Goal: Use online tool/utility: Utilize a website feature to perform a specific function

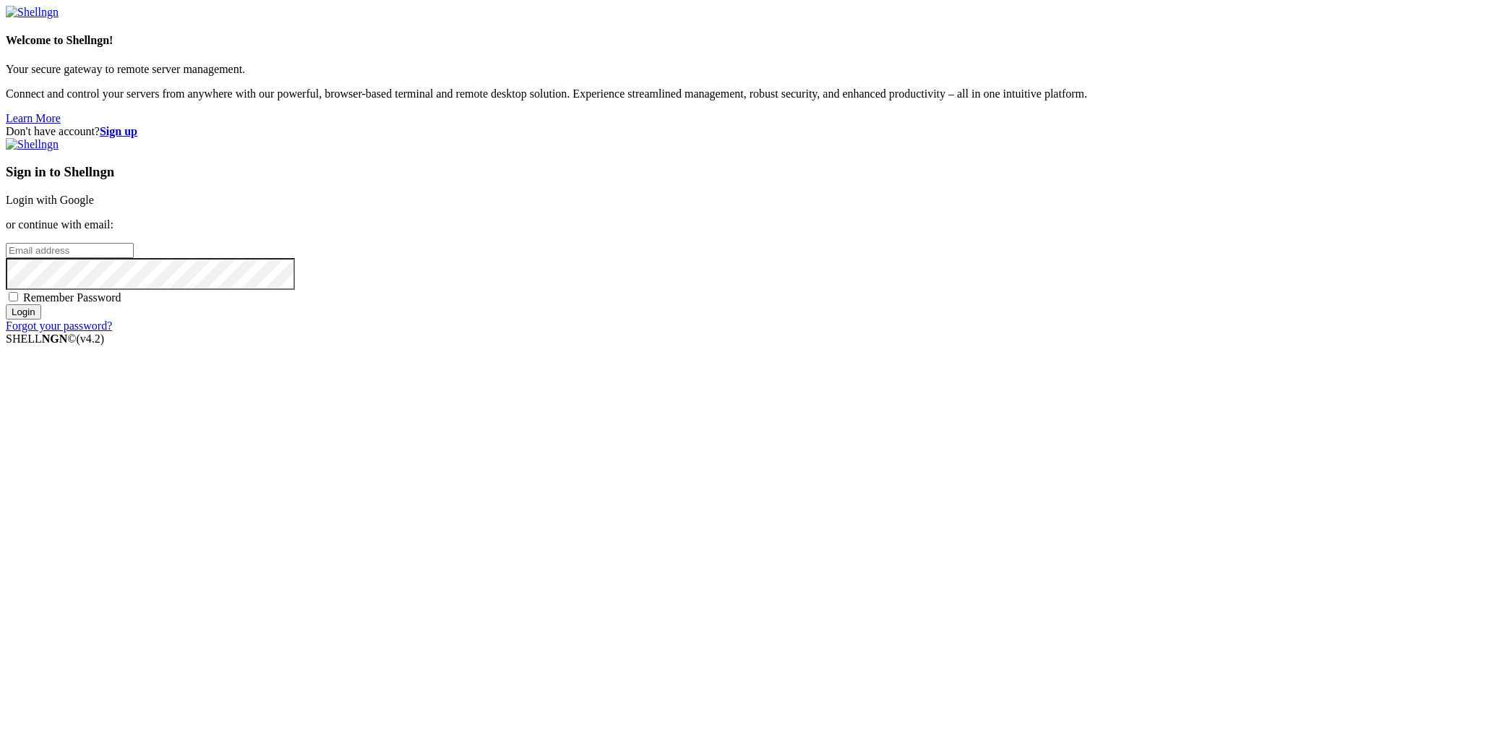
click at [94, 206] on link "Login with Google" at bounding box center [50, 200] width 88 height 12
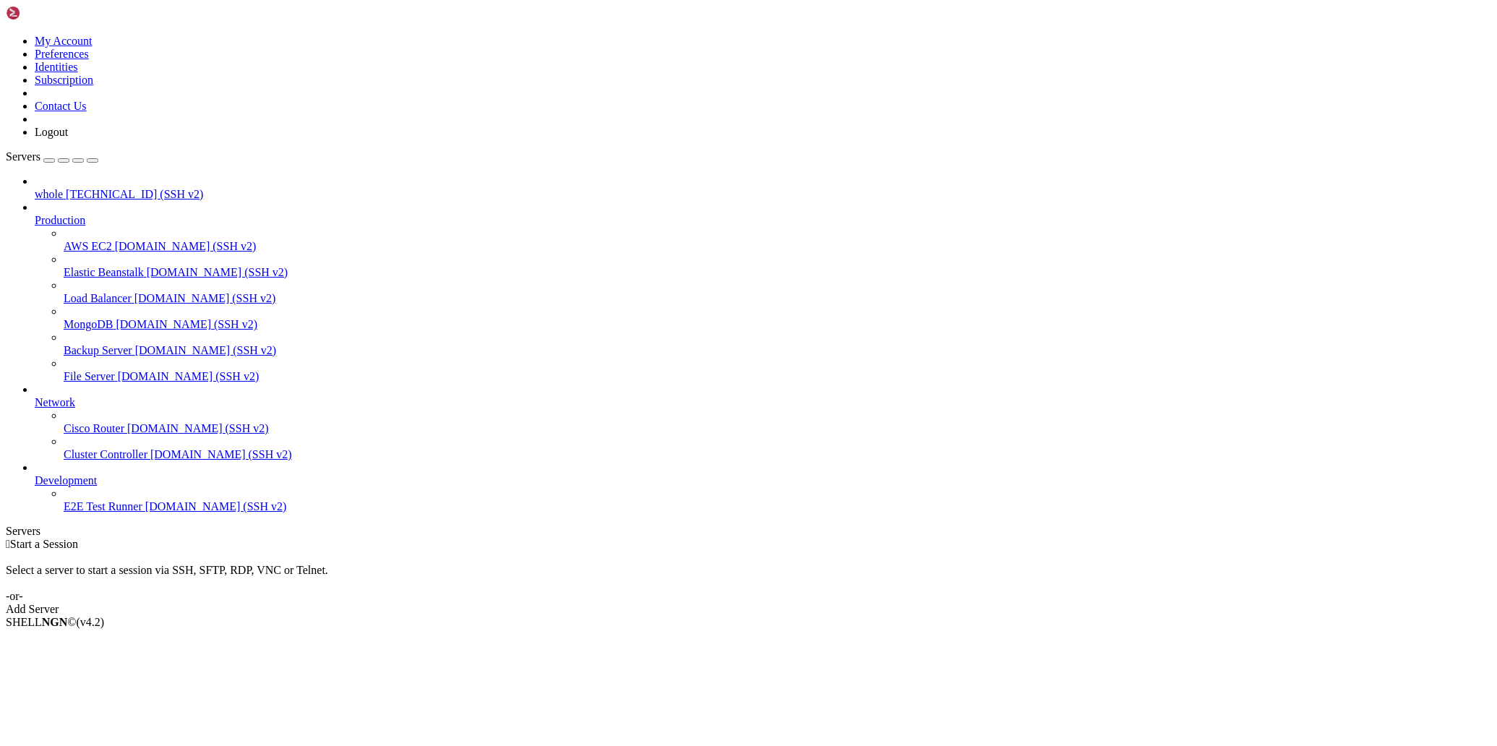
click at [66, 188] on span "[TECHNICAL_ID] (SSH v2)" at bounding box center [134, 194] width 137 height 12
click at [71, 188] on span "[TECHNICAL_ID] (SSH v2)" at bounding box center [134, 194] width 137 height 12
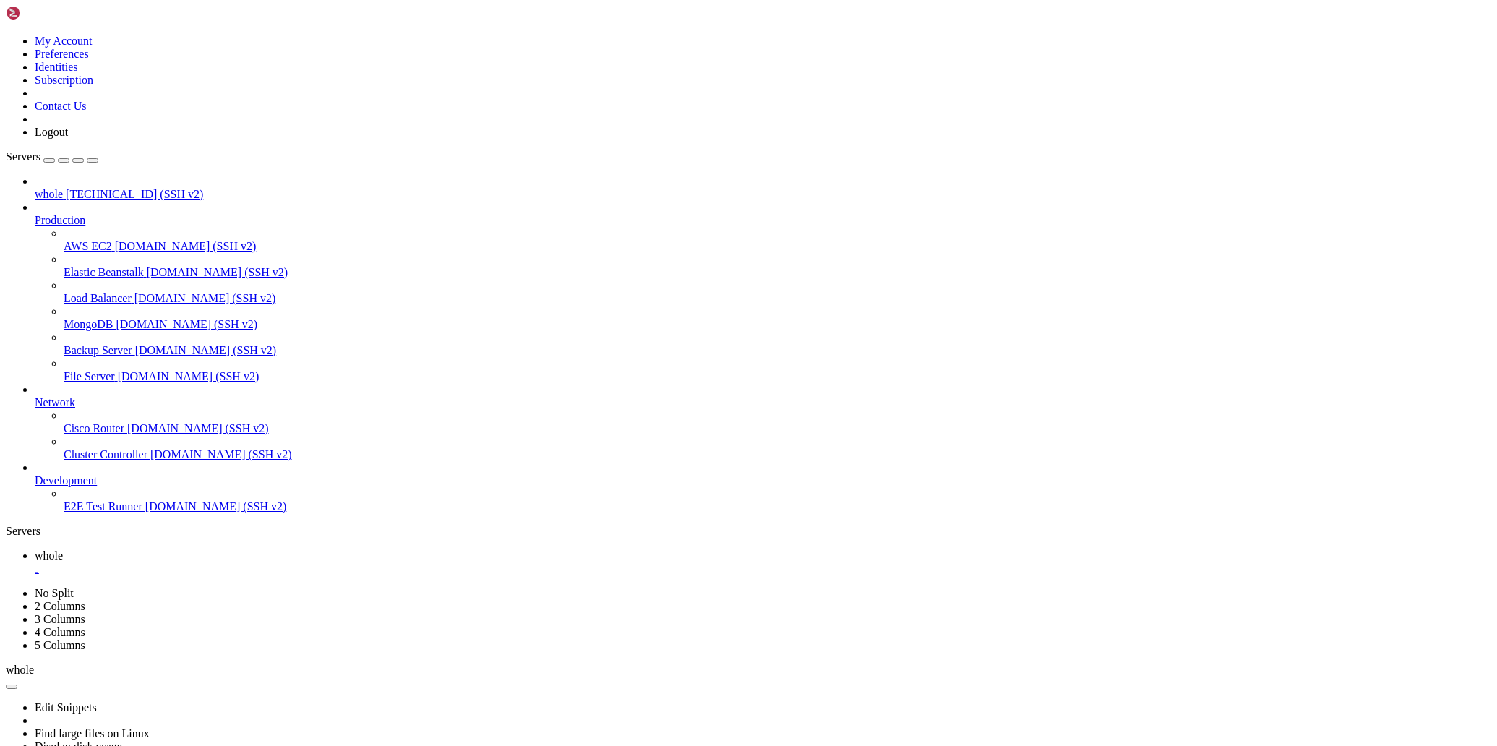
drag, startPoint x: 7, startPoint y: 1269, endPoint x: 176, endPoint y: 1279, distance: 169.5
drag, startPoint x: 14, startPoint y: 1269, endPoint x: 278, endPoint y: 1272, distance: 263.9
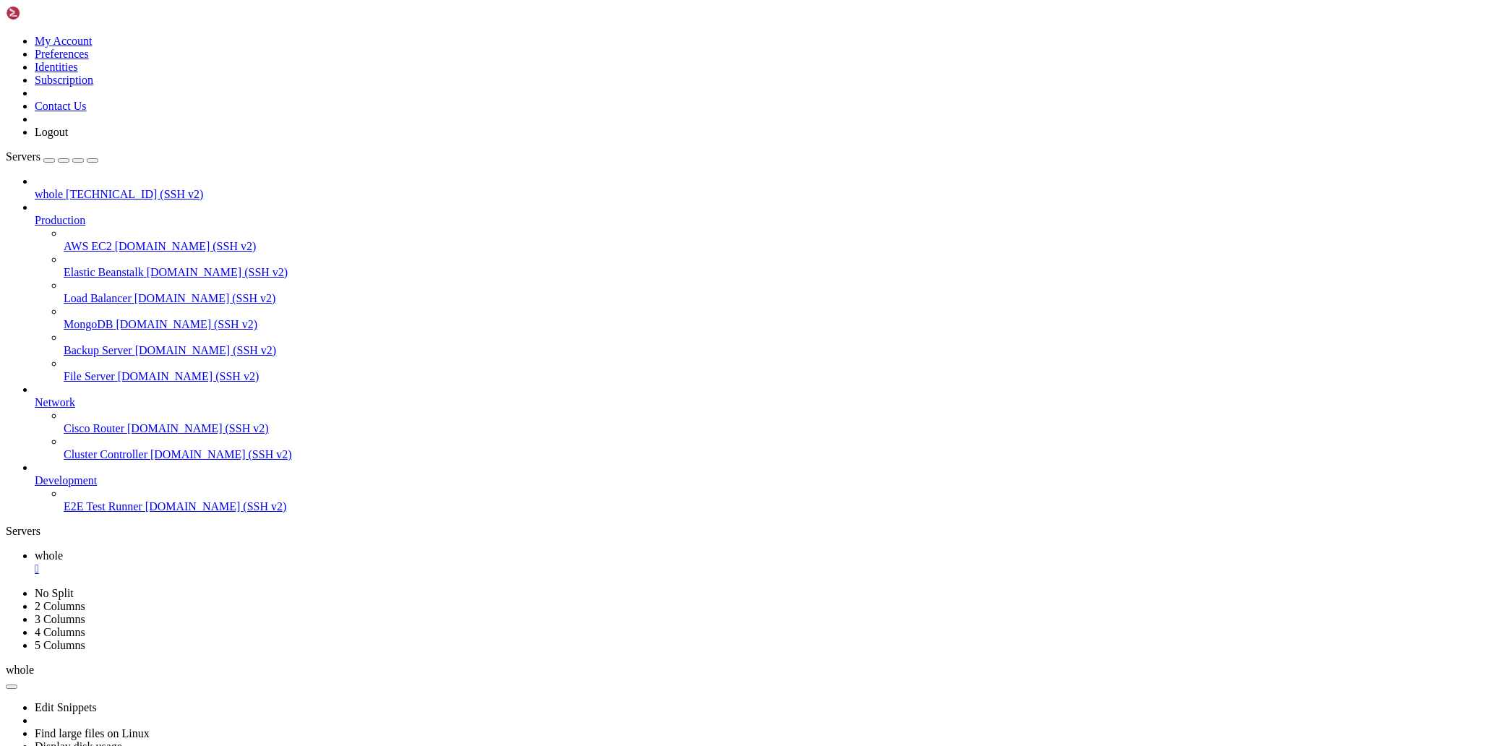
drag, startPoint x: 515, startPoint y: 984, endPoint x: 458, endPoint y: 989, distance: 57.3
click at [323, 588] on div "" at bounding box center [763, 594] width 1457 height 13
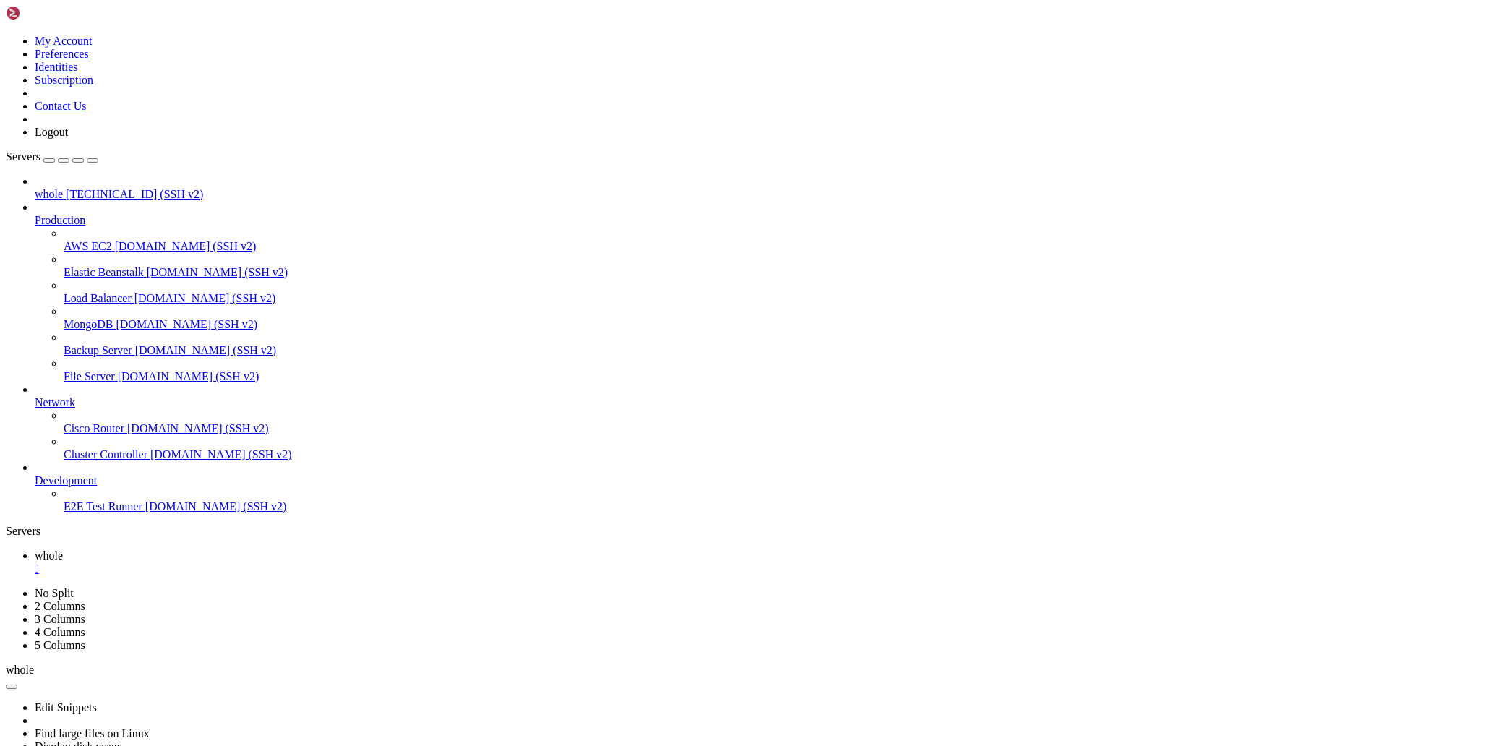
scroll to position [2015, 0]
